Goal: Information Seeking & Learning: Learn about a topic

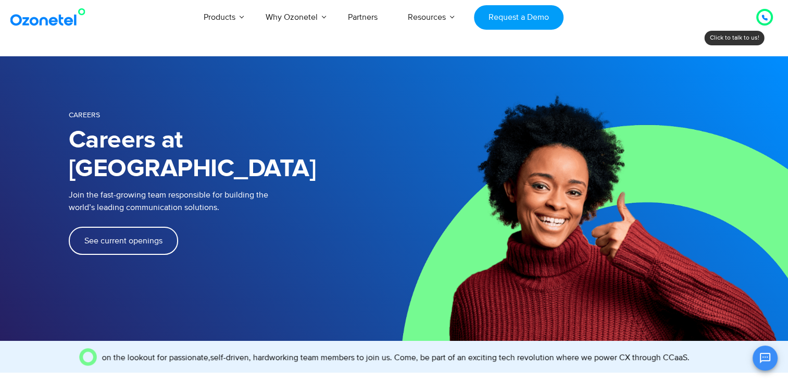
click at [106, 227] on link "See current openings" at bounding box center [123, 241] width 109 height 28
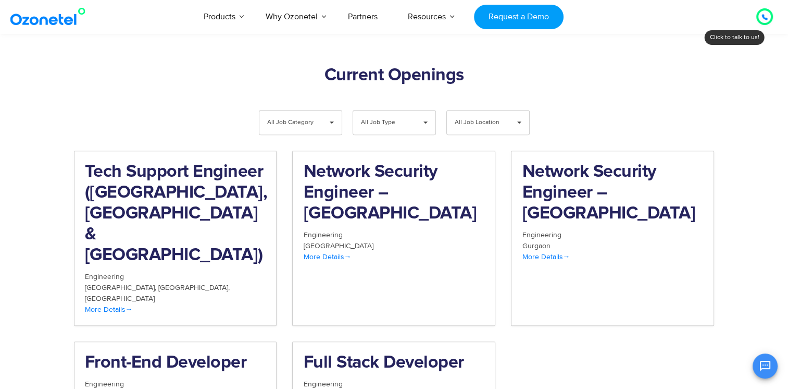
scroll to position [1079, 0]
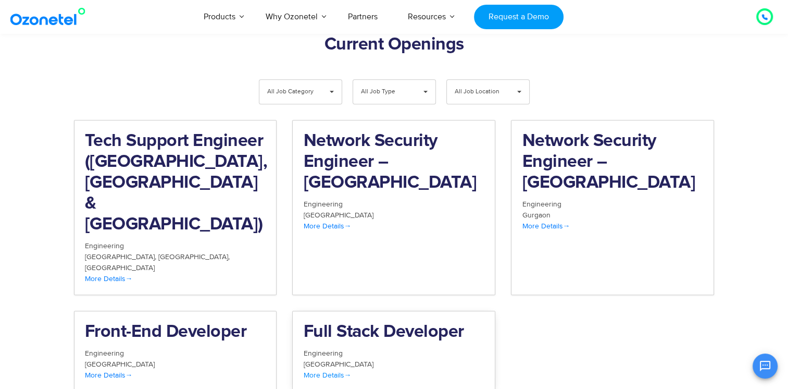
click at [330, 370] on span "More Details" at bounding box center [327, 374] width 48 height 9
click at [113, 321] on h2 "Front-End Developer" at bounding box center [175, 331] width 181 height 21
click at [128, 132] on h2 "Tech Support Engineer (Chennai, Bangalore & Mumbai)" at bounding box center [175, 183] width 181 height 104
click at [369, 220] on div "More Details" at bounding box center [393, 225] width 181 height 11
click at [383, 131] on h2 "Network Security Engineer – Hyderabad" at bounding box center [393, 162] width 181 height 63
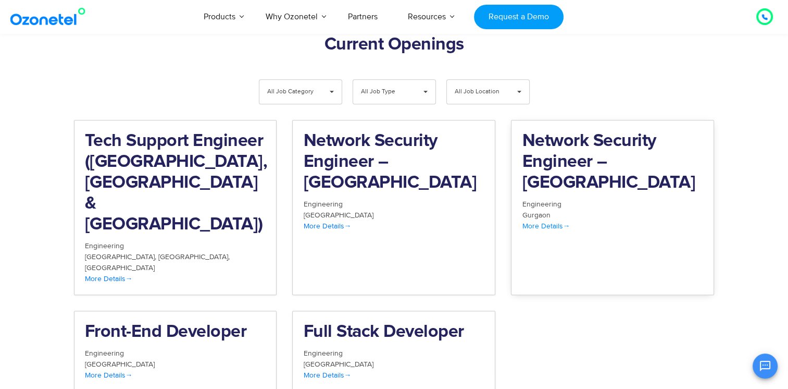
click at [557, 131] on h2 "Network Security Engineer – Gurgaon" at bounding box center [612, 162] width 181 height 63
